Goal: Navigation & Orientation: Find specific page/section

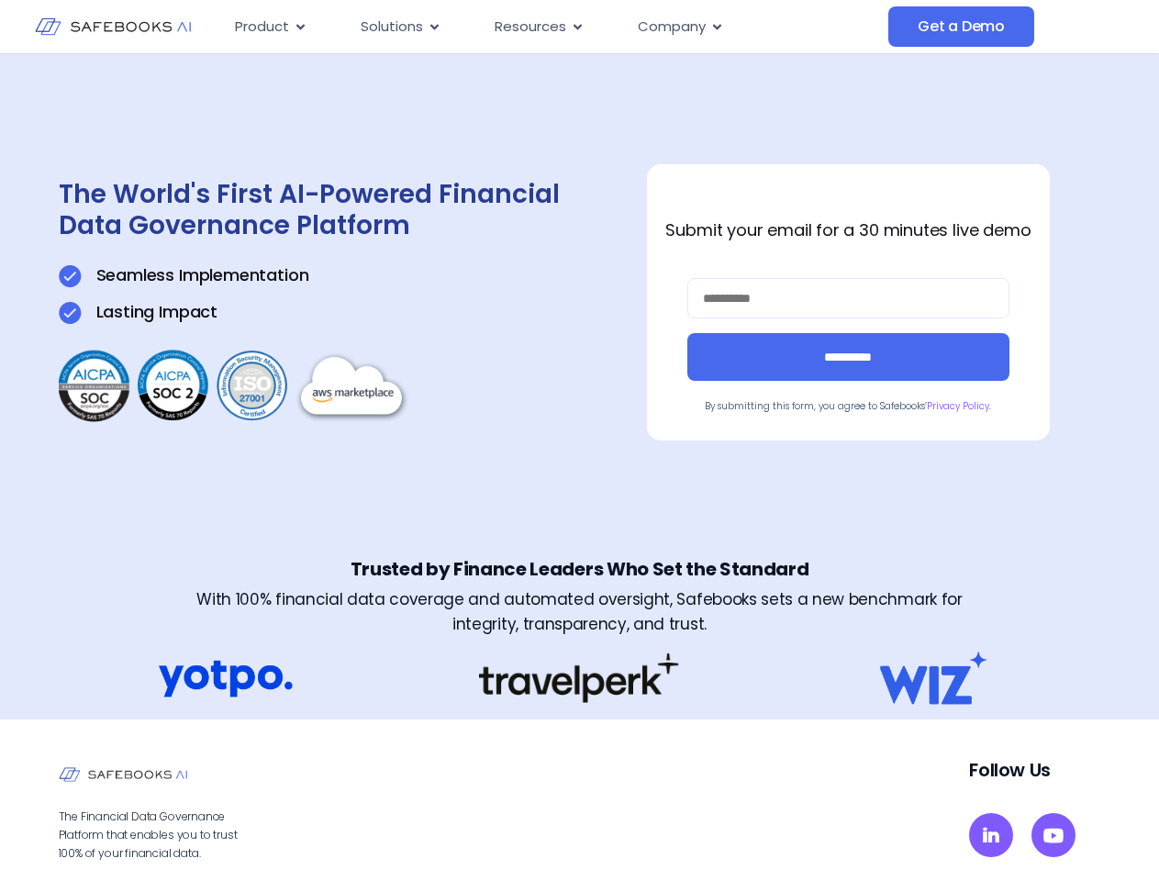
click at [579, 441] on div "**********" at bounding box center [580, 302] width 1043 height 497
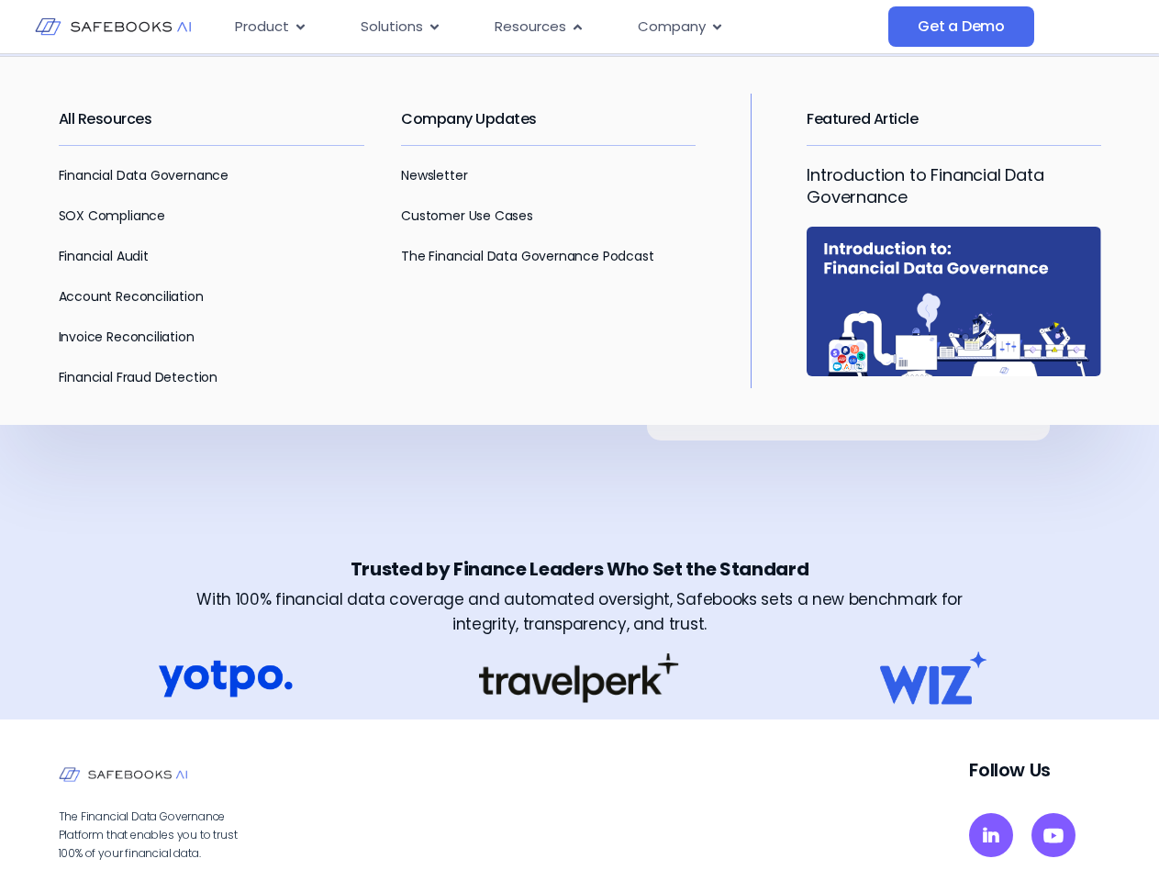
click at [554, 27] on span "Resources" at bounding box center [531, 27] width 72 height 21
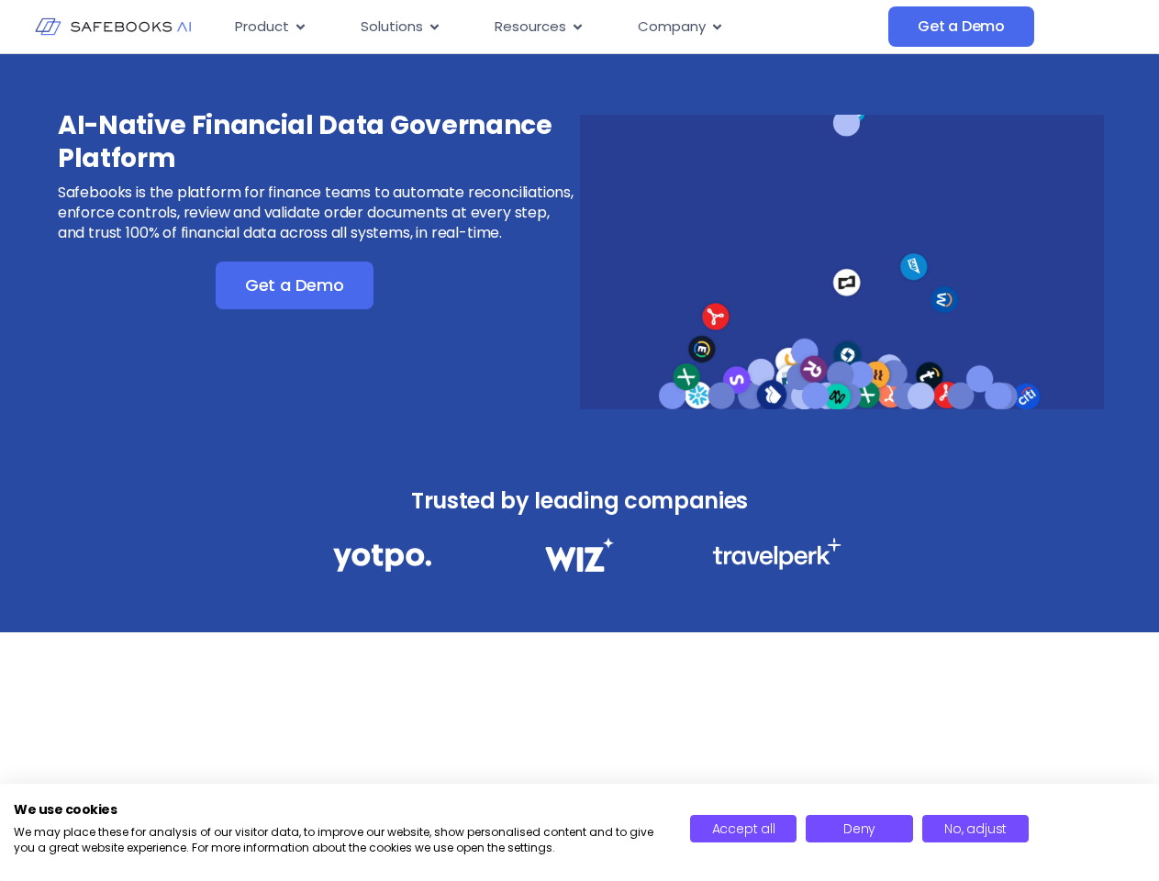
click at [579, 441] on div "AI-Native Financial Data Governance Platform Safebooks is the platform for fina…" at bounding box center [579, 250] width 1159 height 392
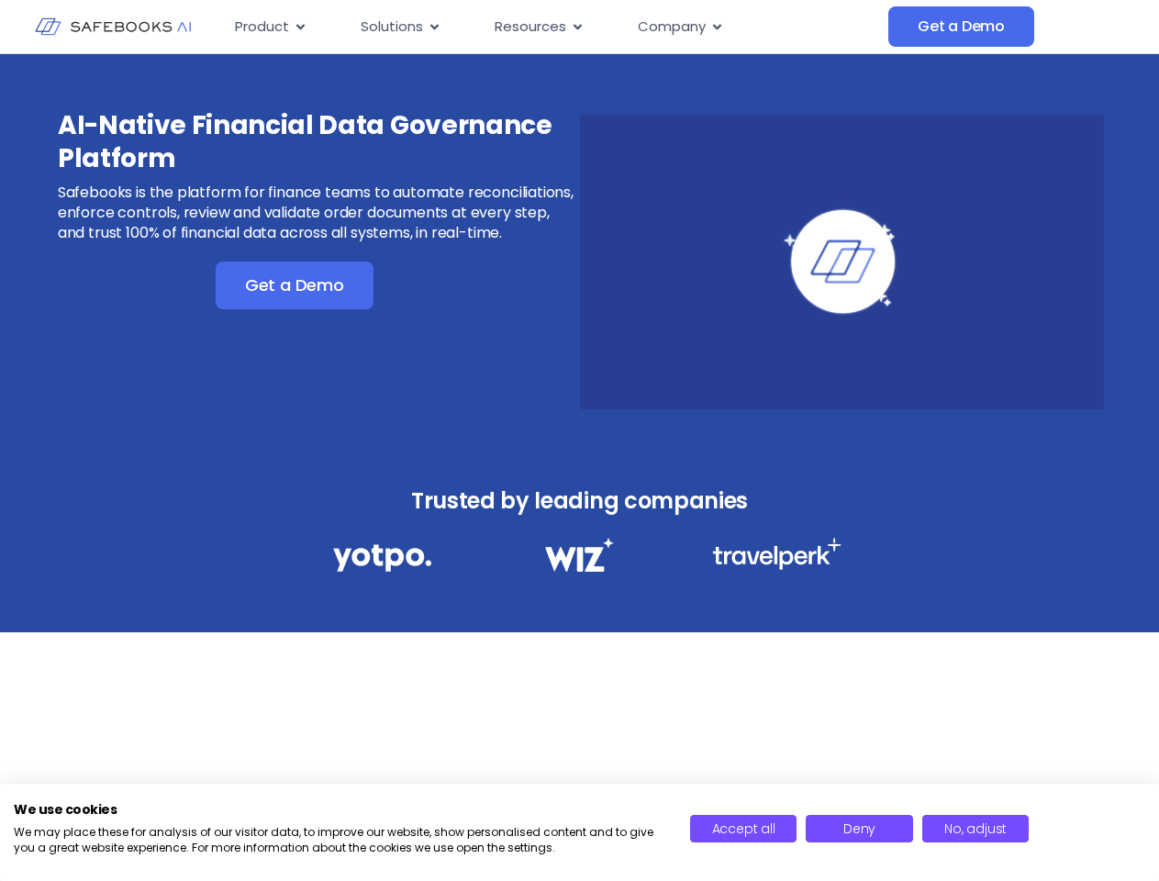
click at [299, 27] on icon "Menu" at bounding box center [301, 27] width 8 height 6
click at [433, 27] on icon "Menu" at bounding box center [435, 27] width 8 height 6
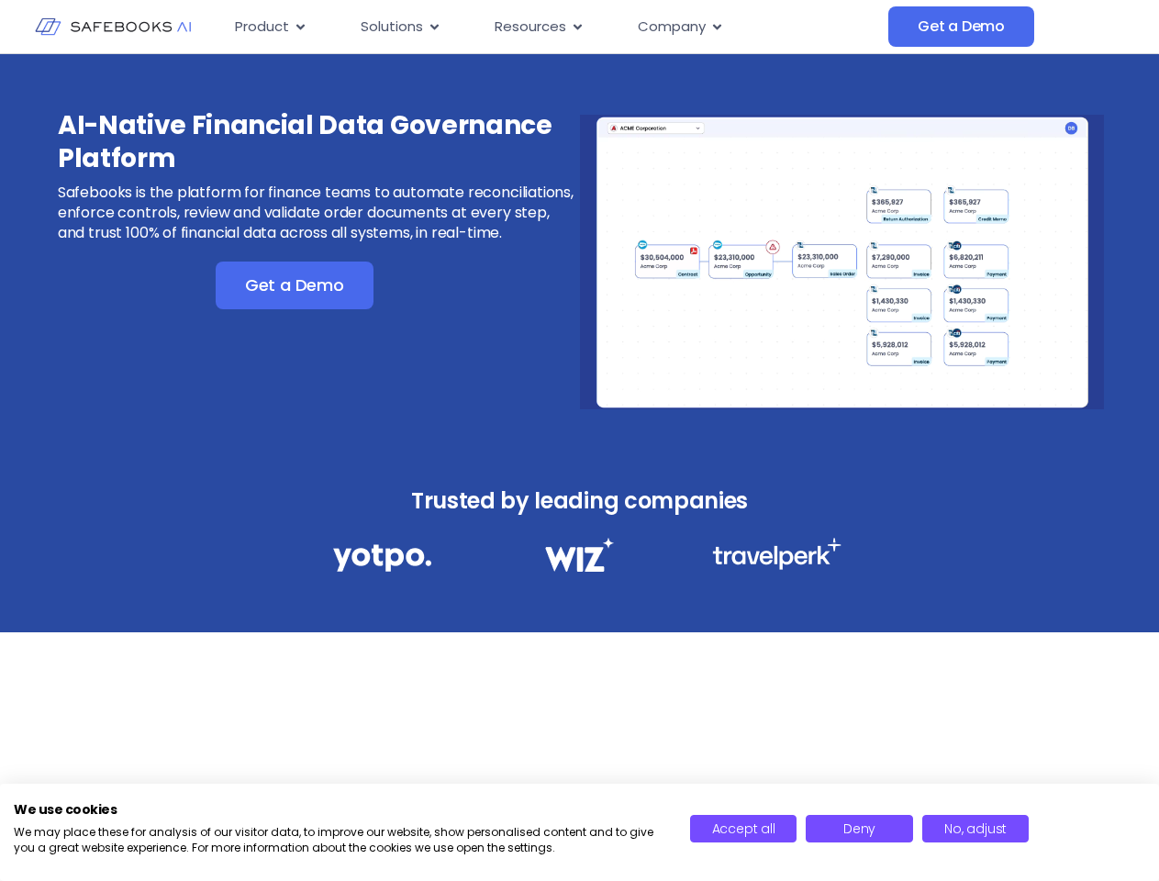
click at [576, 27] on icon "Menu" at bounding box center [578, 27] width 8 height 6
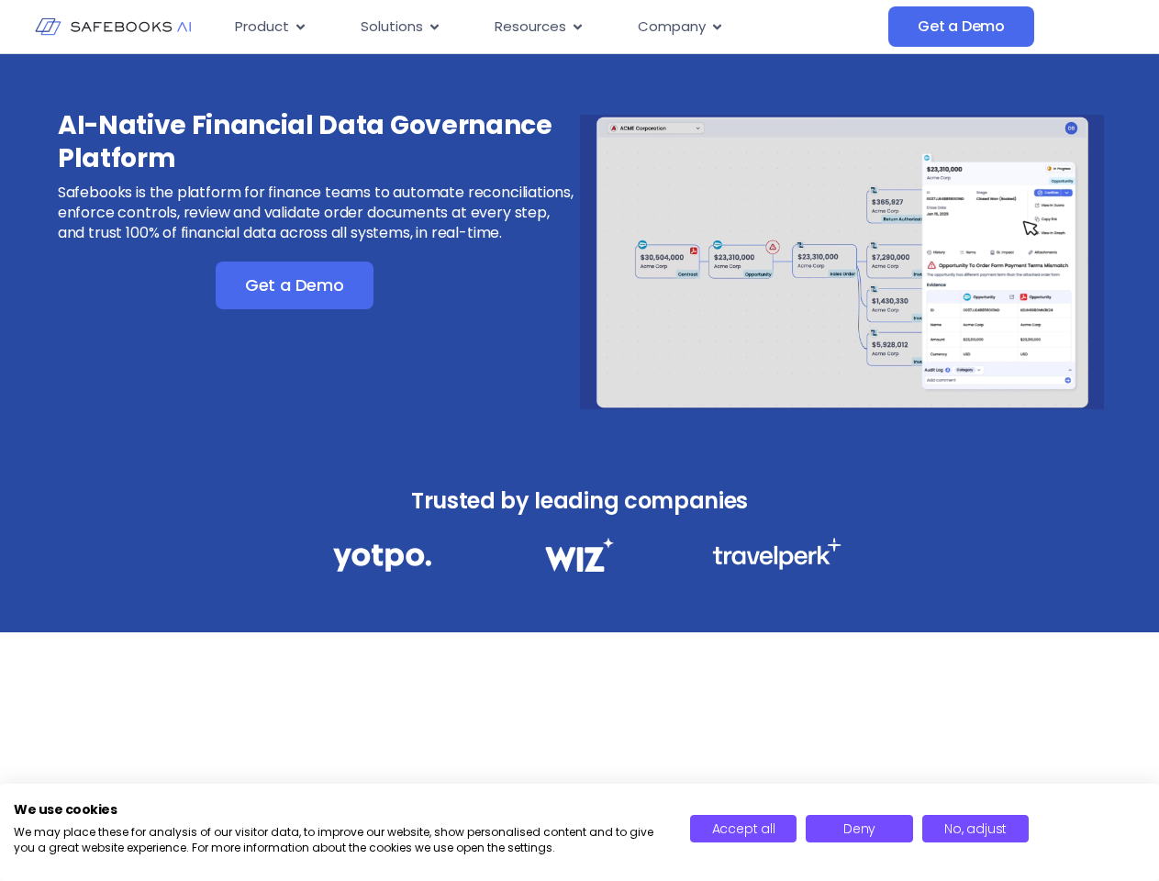
click at [716, 27] on icon "Menu" at bounding box center [717, 27] width 8 height 6
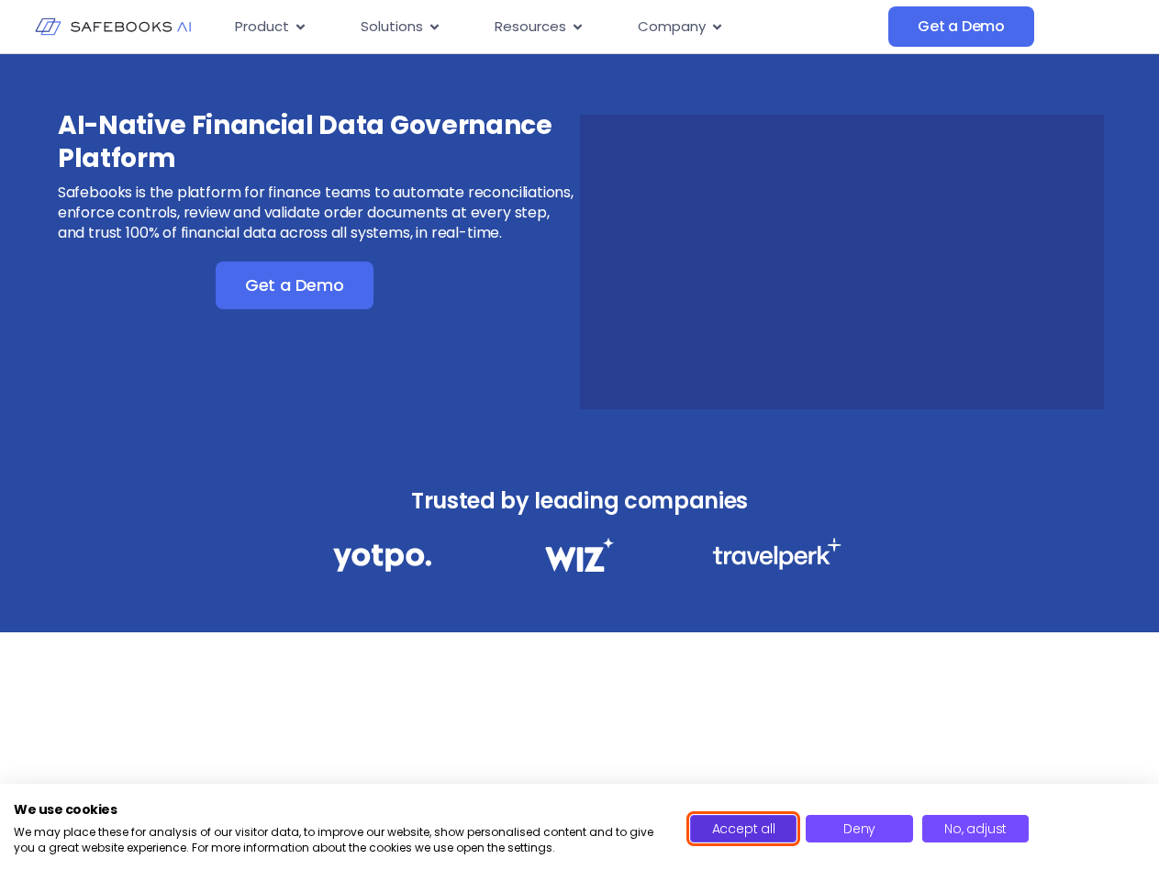
click at [744, 829] on span "Accept all" at bounding box center [743, 829] width 63 height 18
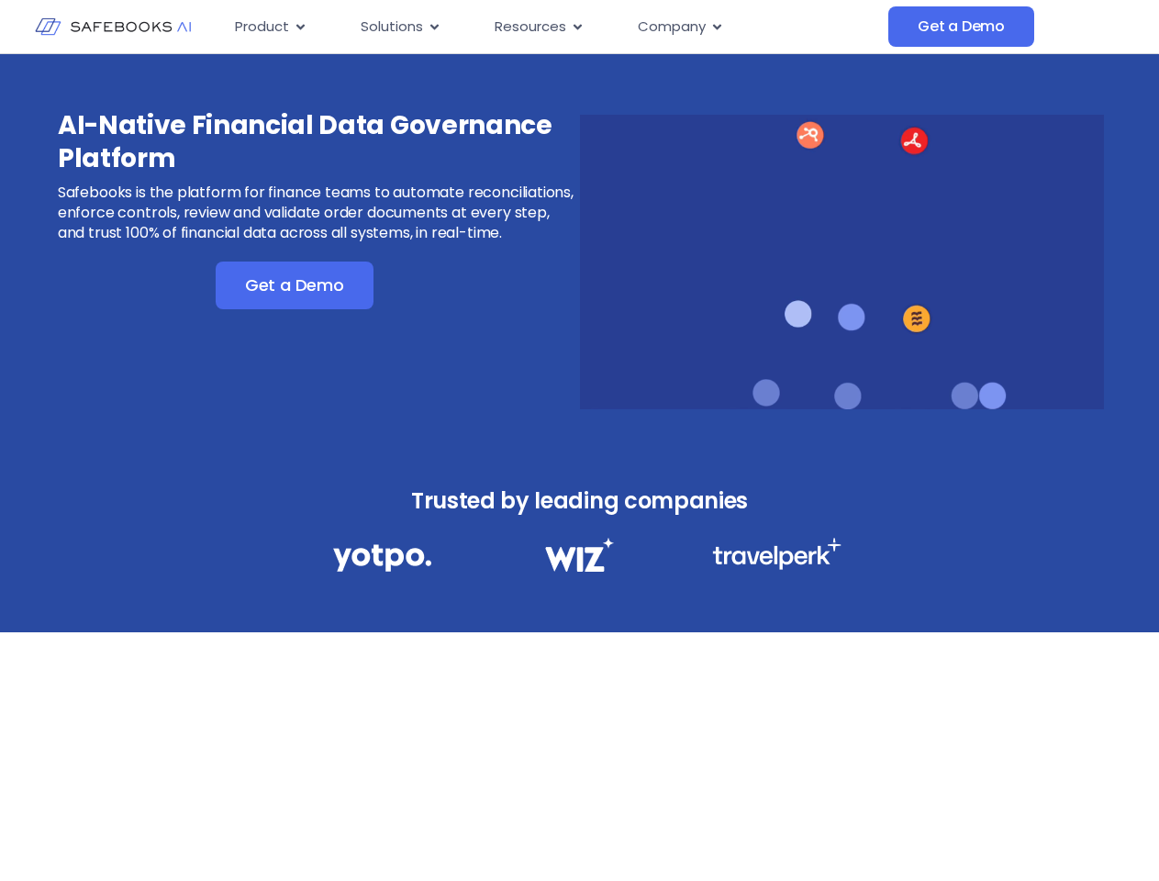
click at [859, 829] on div "AI-Native Financial Data Governance Platform Safebooks is the platform for fina…" at bounding box center [579, 446] width 1159 height 785
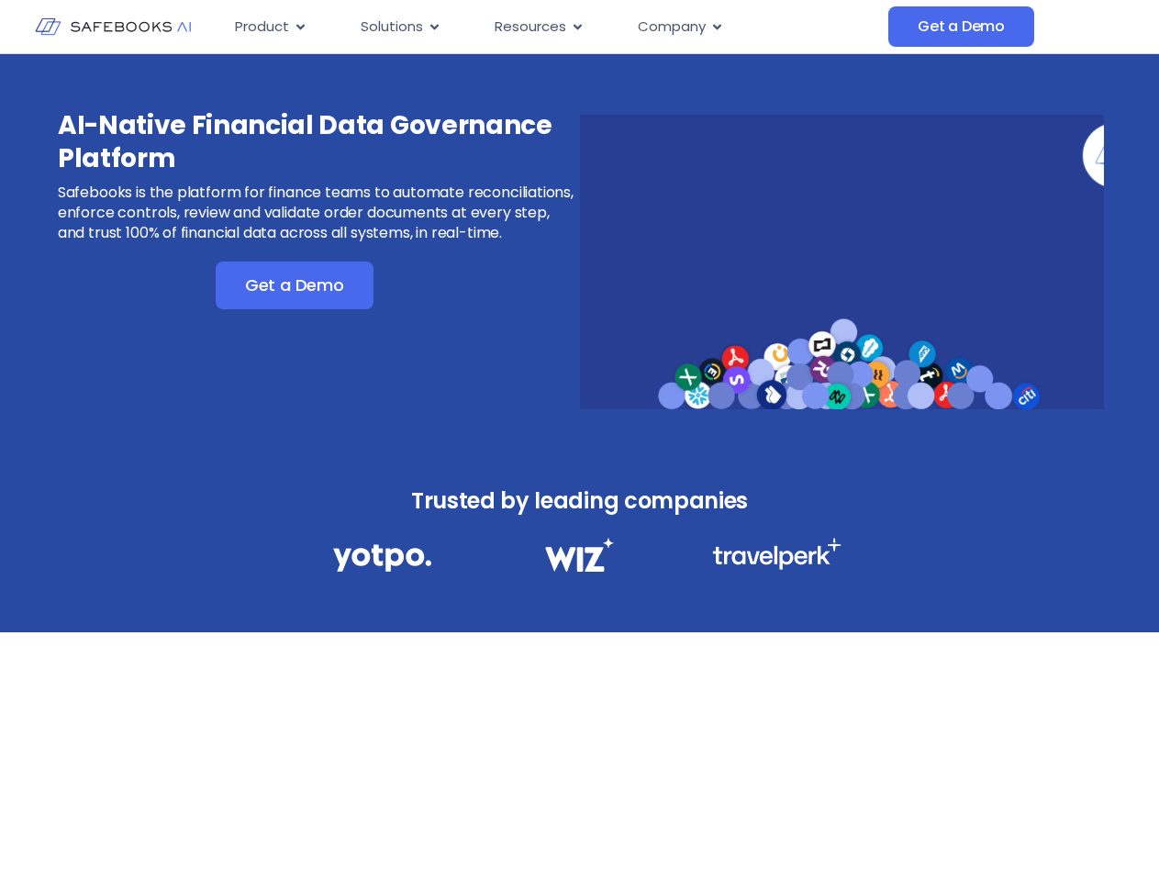
click at [976, 829] on div "AI-Native Financial Data Governance Platform Safebooks is the platform for fina…" at bounding box center [579, 446] width 1159 height 785
